Goal: Information Seeking & Learning: Learn about a topic

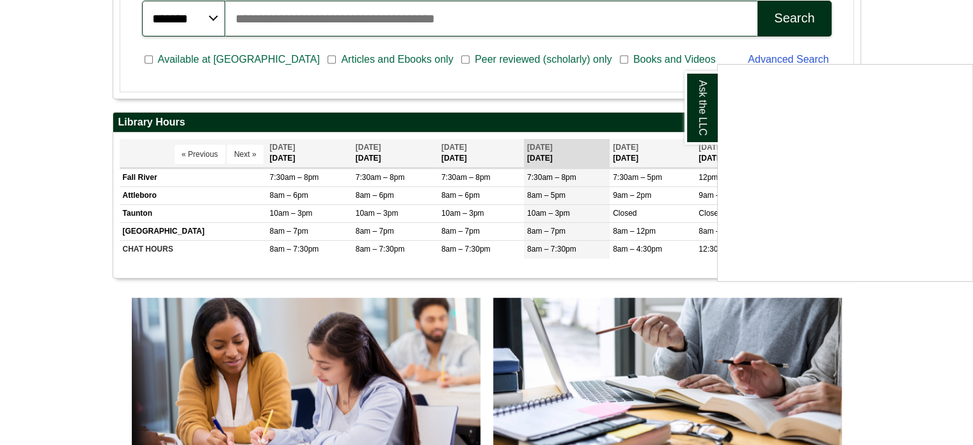
scroll to position [399, 0]
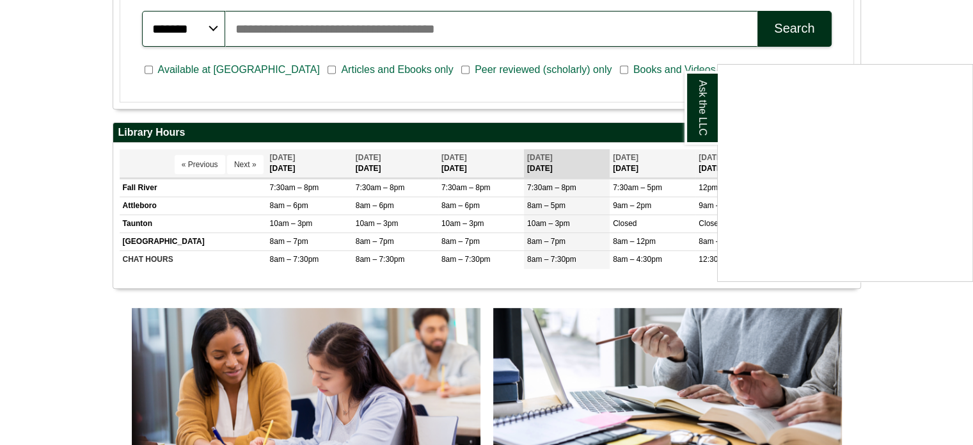
click at [951, 5] on div "Ask the LLC" at bounding box center [486, 222] width 973 height 445
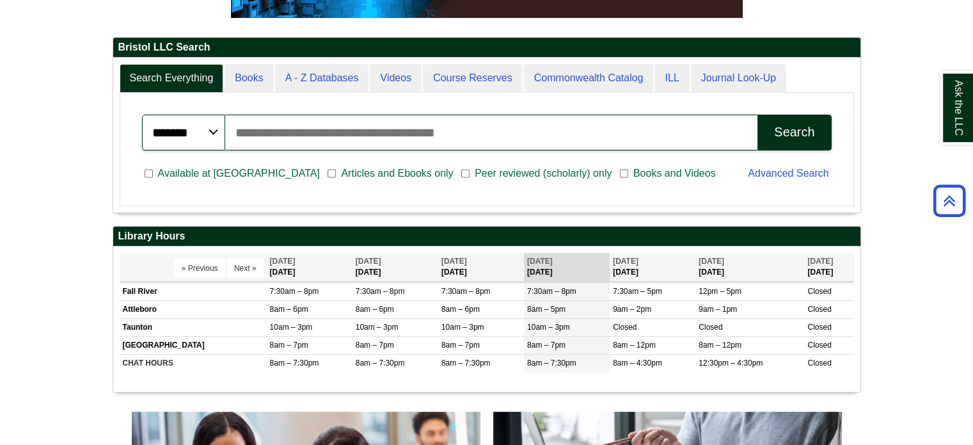
scroll to position [296, 0]
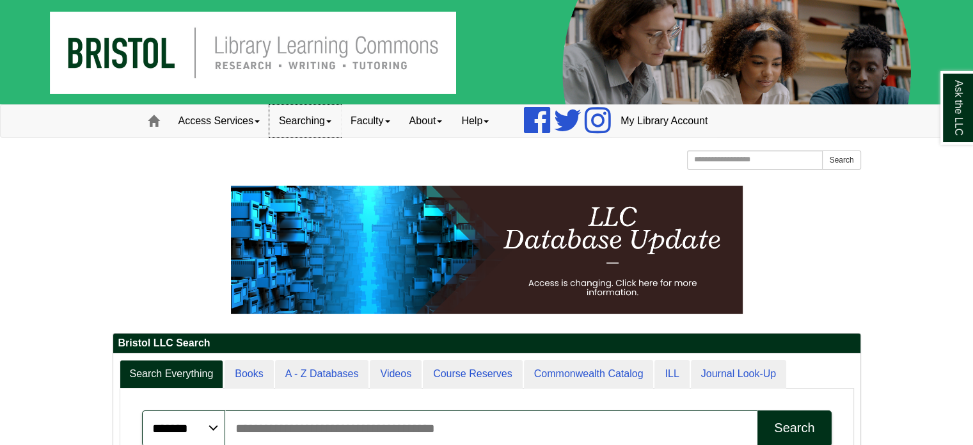
click at [341, 124] on link "Searching" at bounding box center [305, 121] width 72 height 32
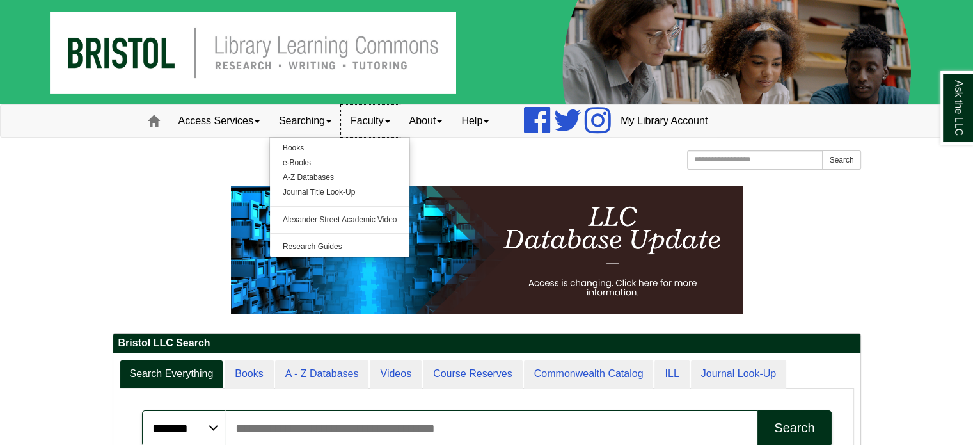
click at [389, 116] on link "Faculty" at bounding box center [370, 121] width 59 height 32
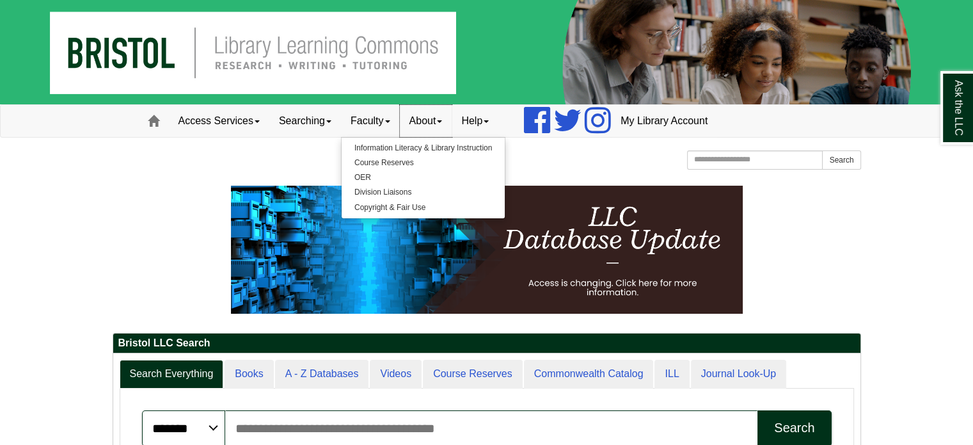
click at [441, 118] on link "About" at bounding box center [426, 121] width 52 height 32
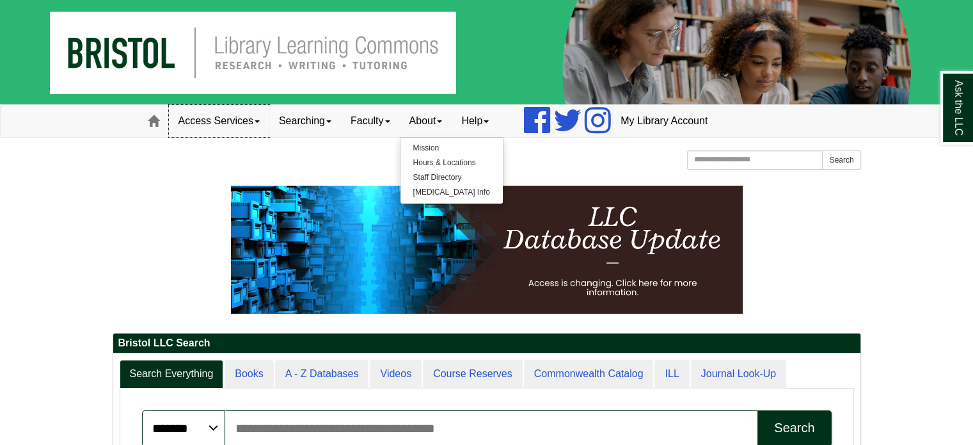
click at [259, 120] on span at bounding box center [257, 121] width 5 height 3
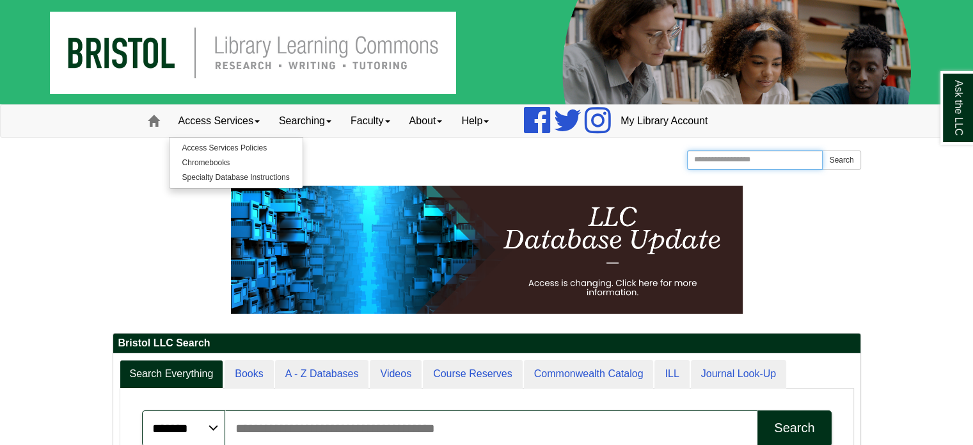
click at [740, 163] on input "Search the Website" at bounding box center [755, 159] width 136 height 19
type input "**********"
click at [822, 150] on button "Search" at bounding box center [841, 159] width 38 height 19
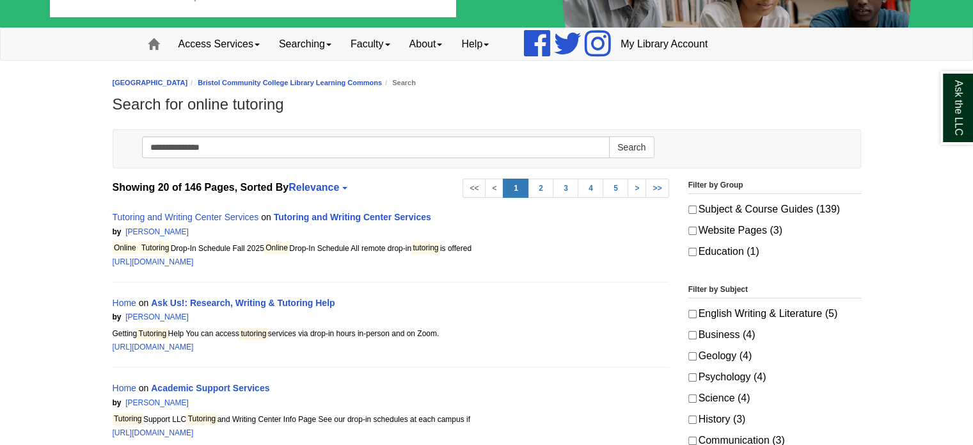
scroll to position [79, 0]
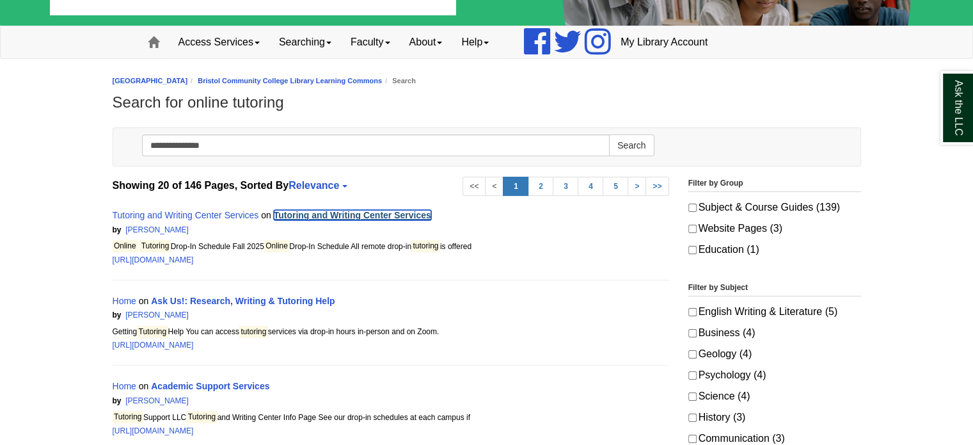
click at [421, 214] on link "Tutoring and Writing Center Services" at bounding box center [352, 215] width 157 height 10
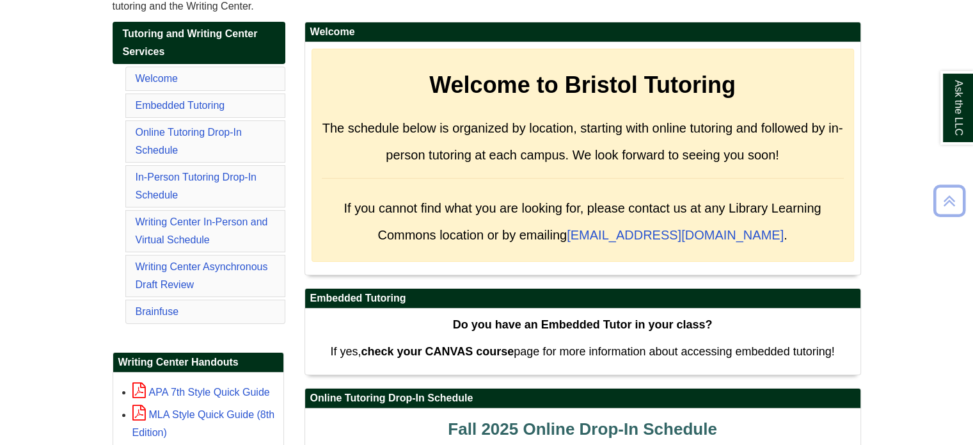
scroll to position [215, 0]
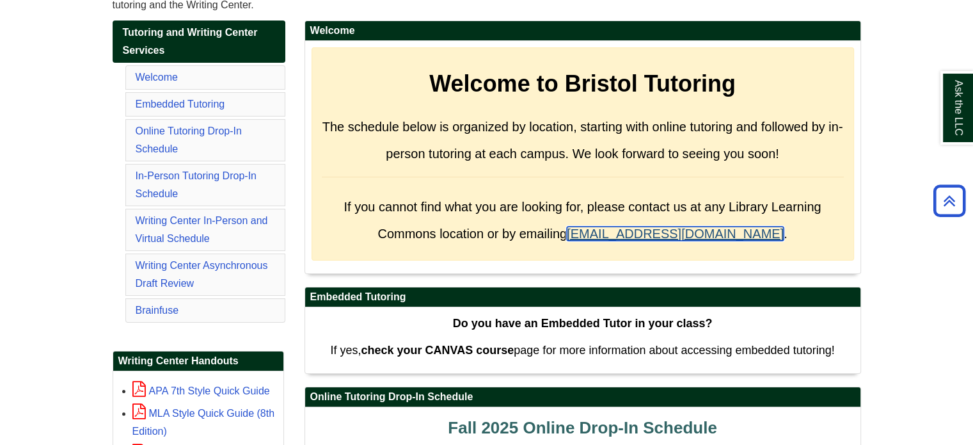
click at [650, 229] on link "OnLineLC@bristolcc.edu" at bounding box center [675, 233] width 217 height 14
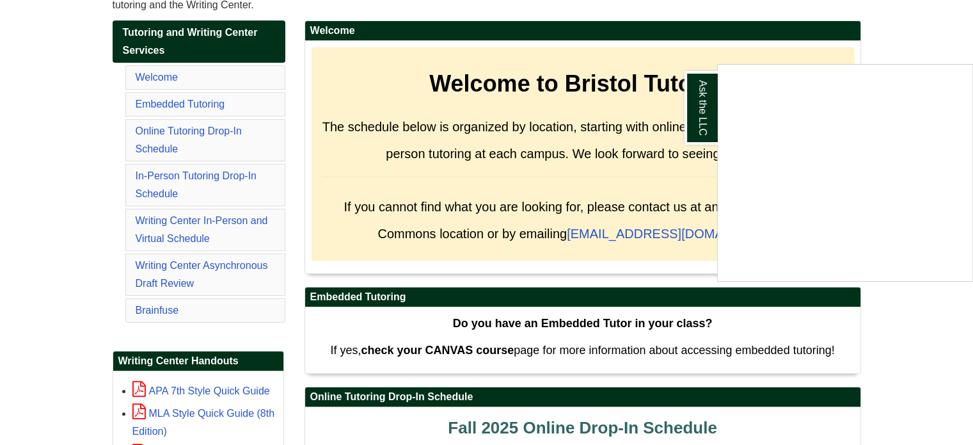
click at [716, 301] on div "Ask the LLC" at bounding box center [486, 222] width 973 height 445
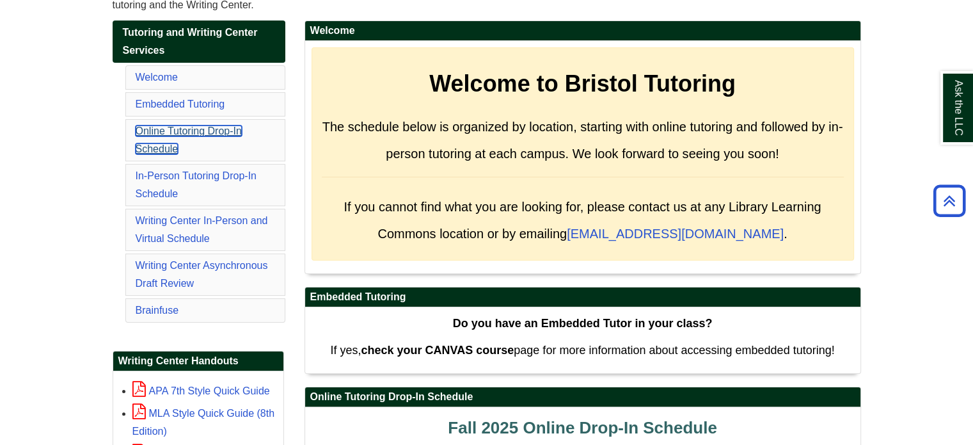
click at [171, 133] on link "Online Tutoring Drop-In Schedule" at bounding box center [189, 139] width 106 height 29
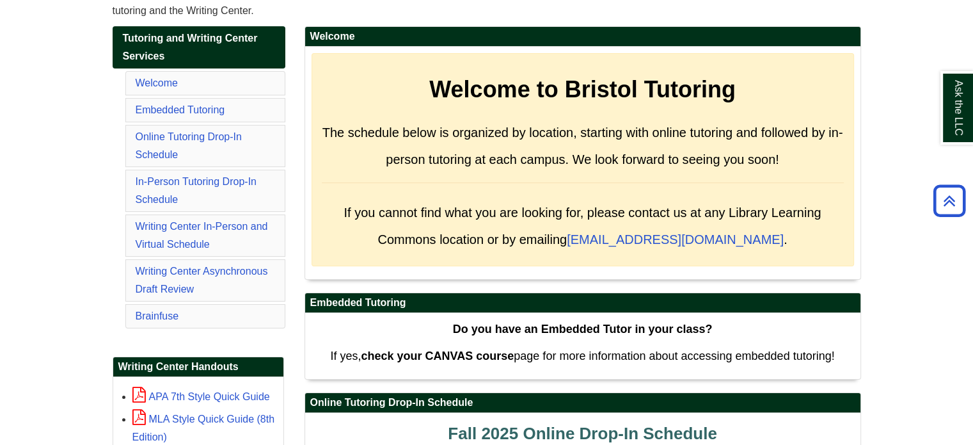
scroll to position [203, 0]
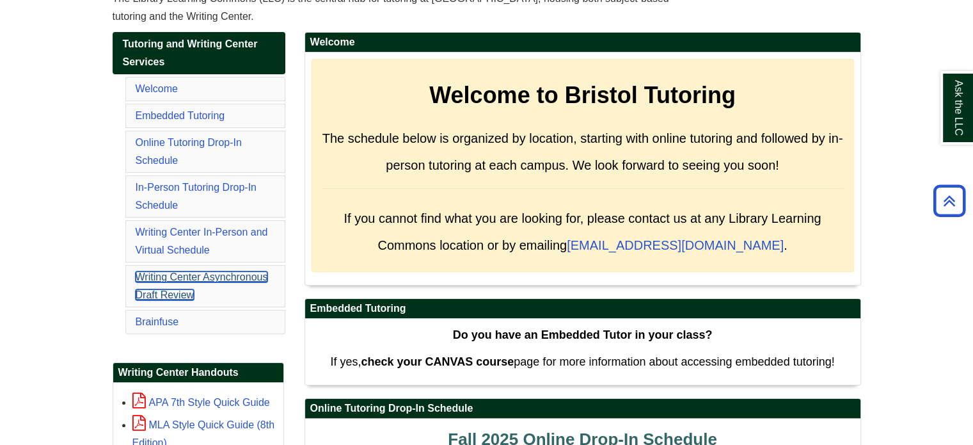
click at [253, 273] on link "Writing Center Asynchronous Draft Review" at bounding box center [202, 285] width 132 height 29
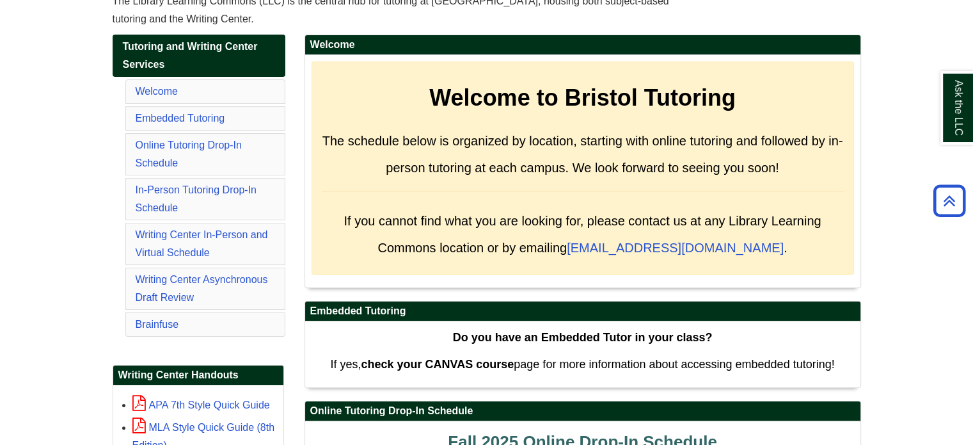
scroll to position [202, 0]
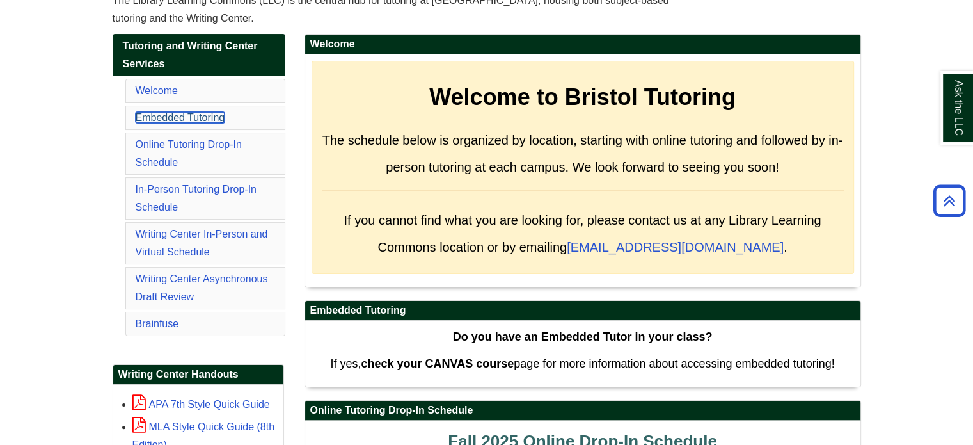
click at [187, 116] on link "Embedded Tutoring" at bounding box center [181, 117] width 90 height 11
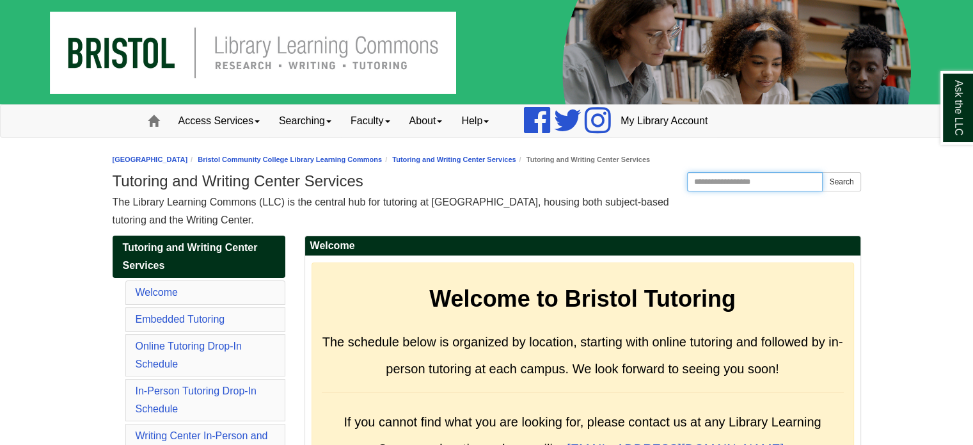
click at [720, 179] on input "Search the Website" at bounding box center [755, 181] width 136 height 19
type input "*********"
click at [822, 172] on button "Search" at bounding box center [841, 181] width 38 height 19
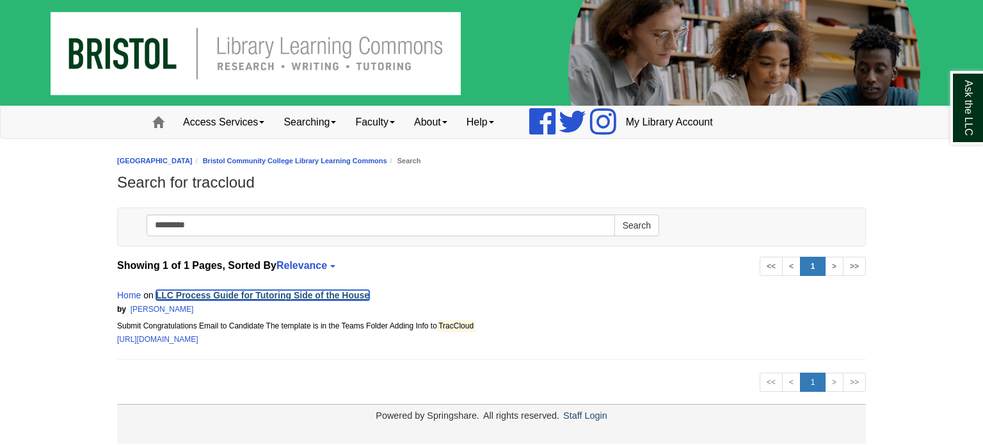
click at [322, 292] on link "LLC Process Guide for Tutoring Side of the House" at bounding box center [262, 295] width 213 height 10
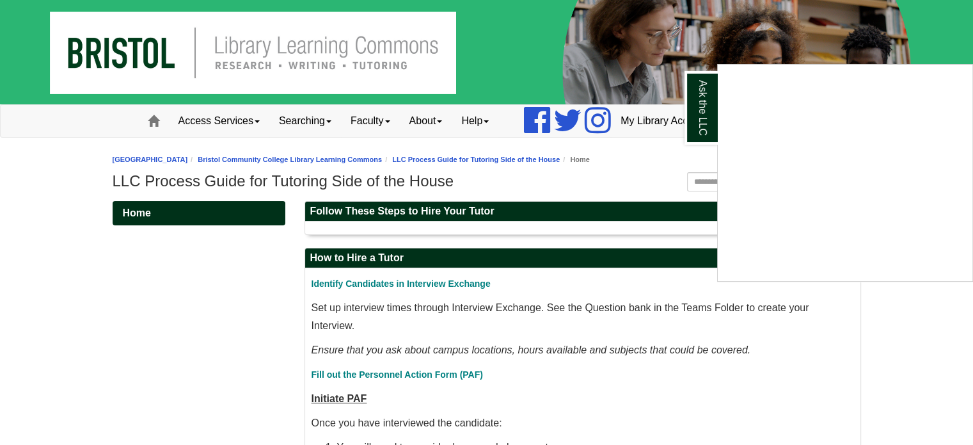
click at [242, 116] on div "Ask the LLC" at bounding box center [486, 222] width 973 height 445
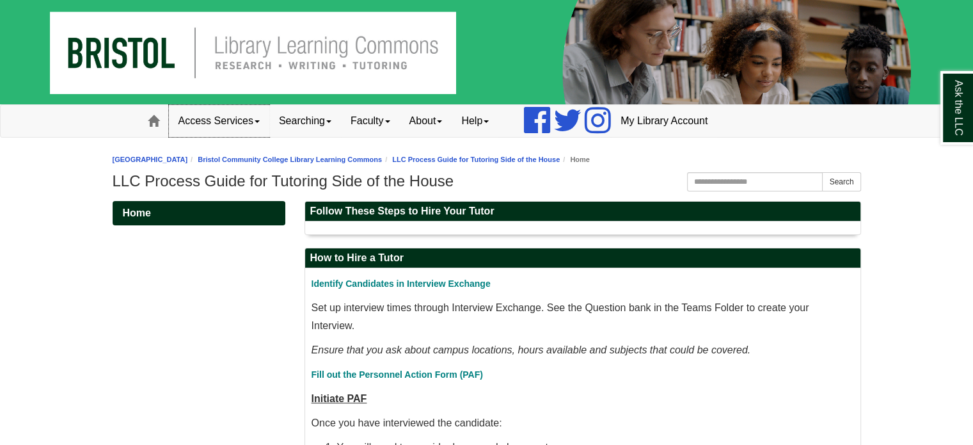
click at [257, 122] on link "Access Services" at bounding box center [219, 121] width 100 height 32
click at [306, 128] on link "Searching" at bounding box center [305, 121] width 72 height 32
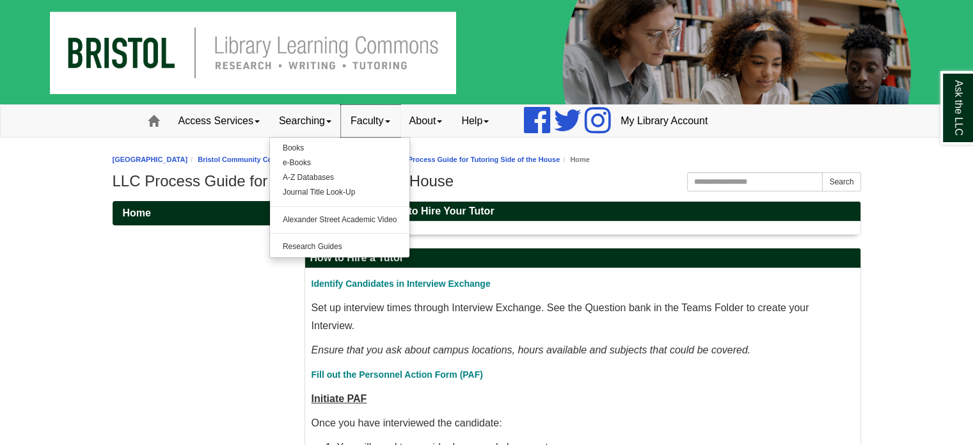
click at [374, 122] on link "Faculty" at bounding box center [370, 121] width 59 height 32
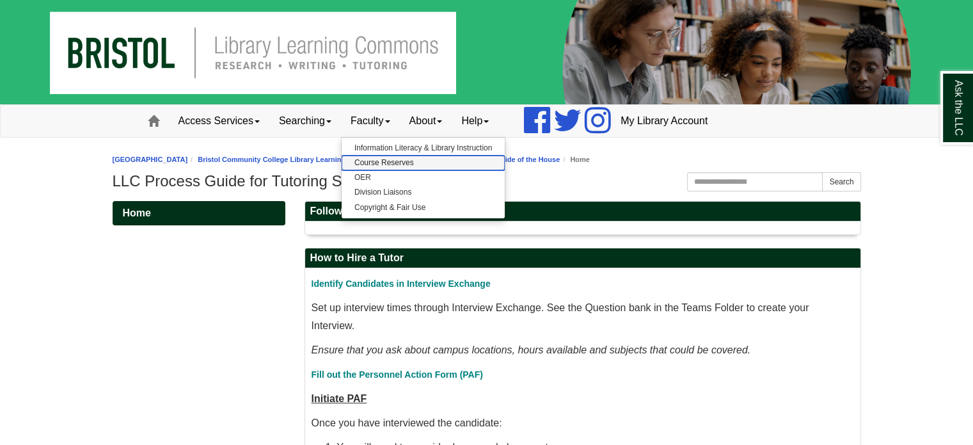
click at [413, 165] on link "Course Reserves" at bounding box center [423, 162] width 163 height 15
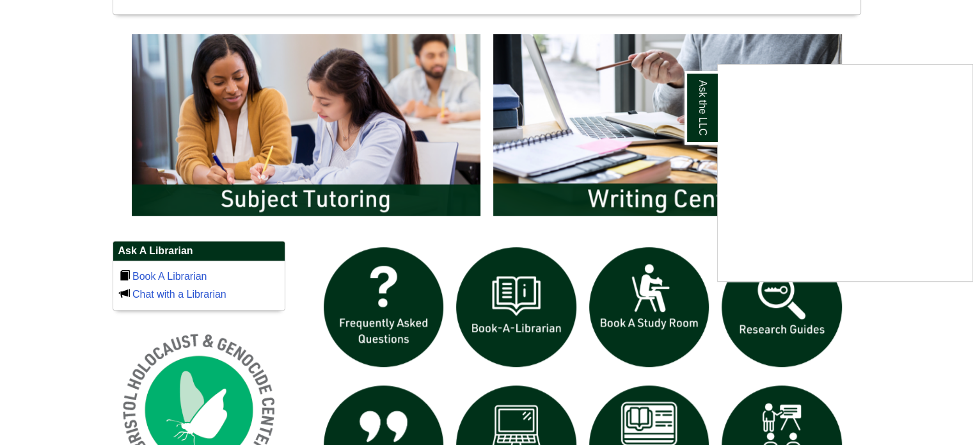
scroll to position [651, 0]
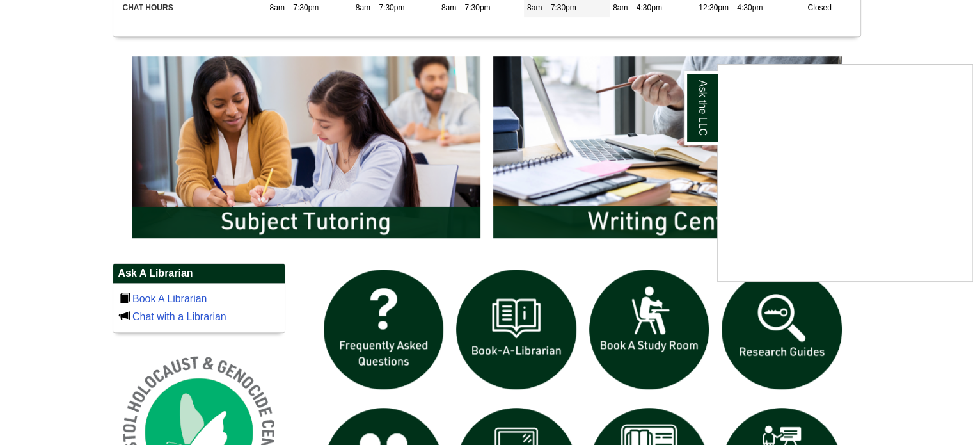
click at [527, 304] on div "Ask the LLC" at bounding box center [486, 222] width 973 height 445
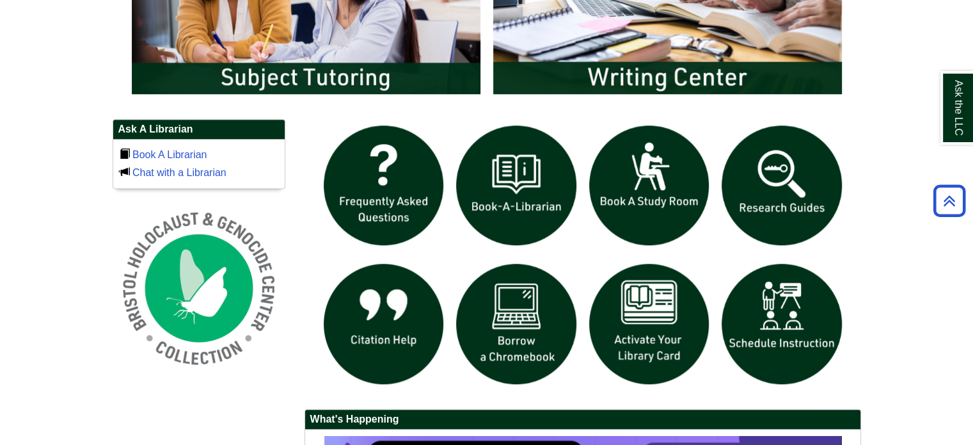
scroll to position [797, 0]
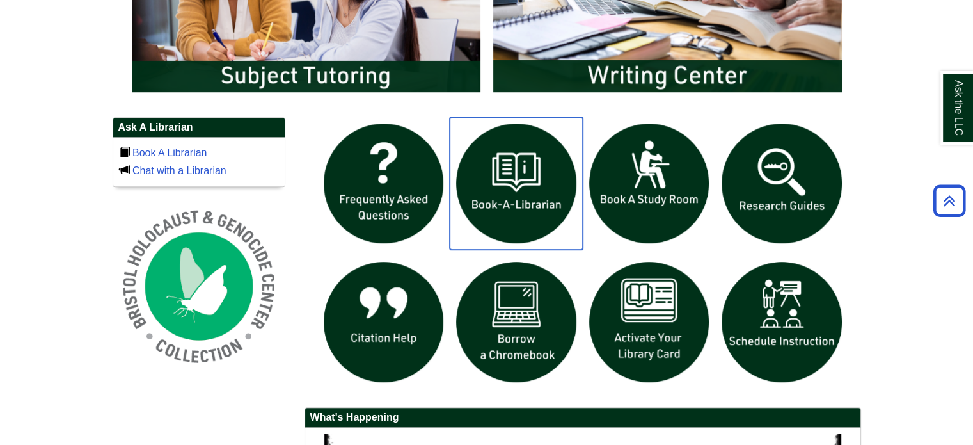
click at [519, 203] on img "slideshow" at bounding box center [516, 183] width 133 height 133
